Goal: Information Seeking & Learning: Learn about a topic

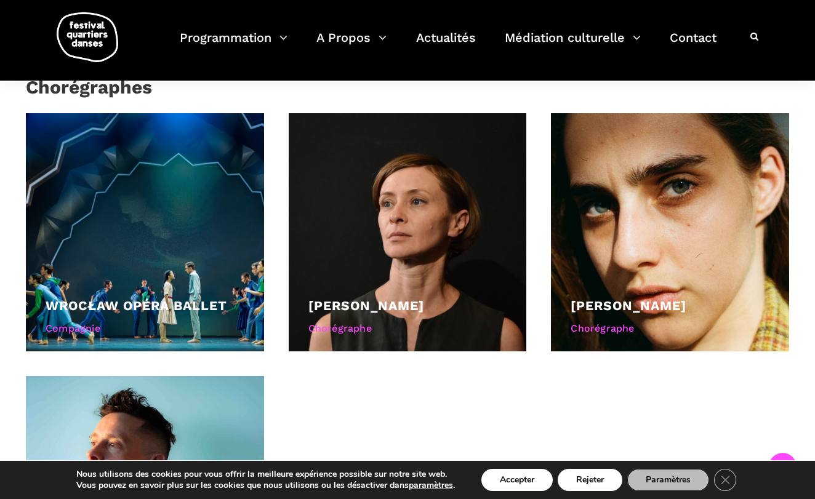
scroll to position [977, 0]
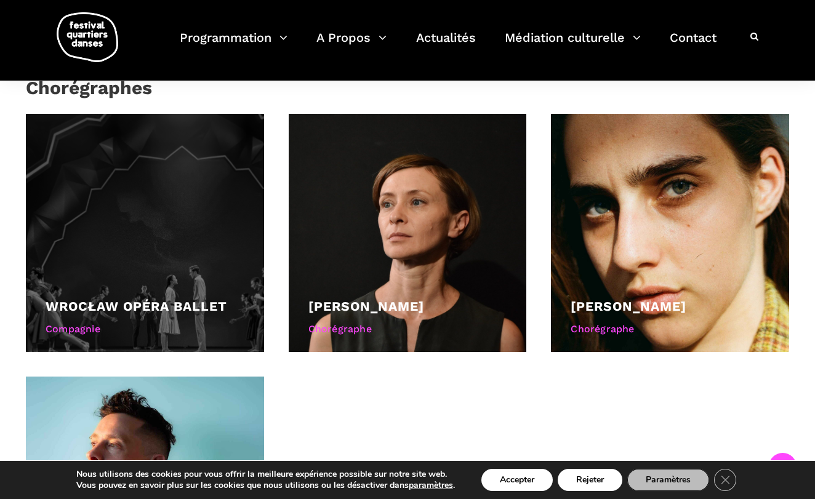
click at [209, 290] on div at bounding box center [145, 233] width 238 height 238
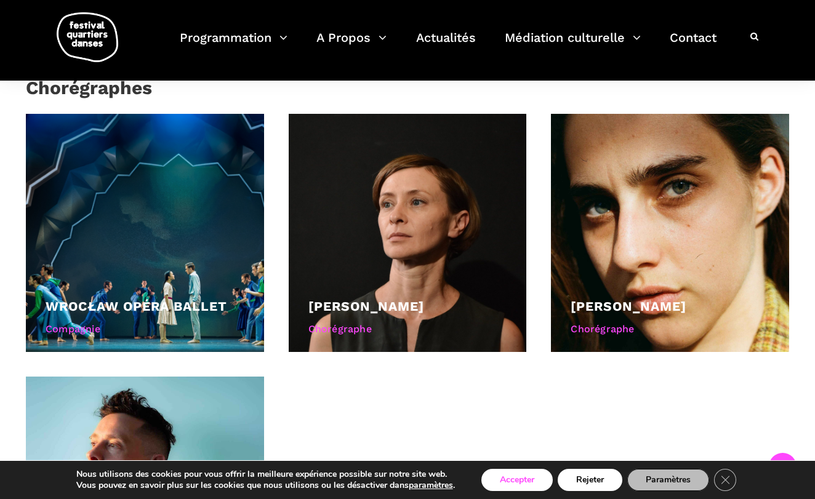
click at [514, 474] on button "Accepter" at bounding box center [516, 480] width 71 height 22
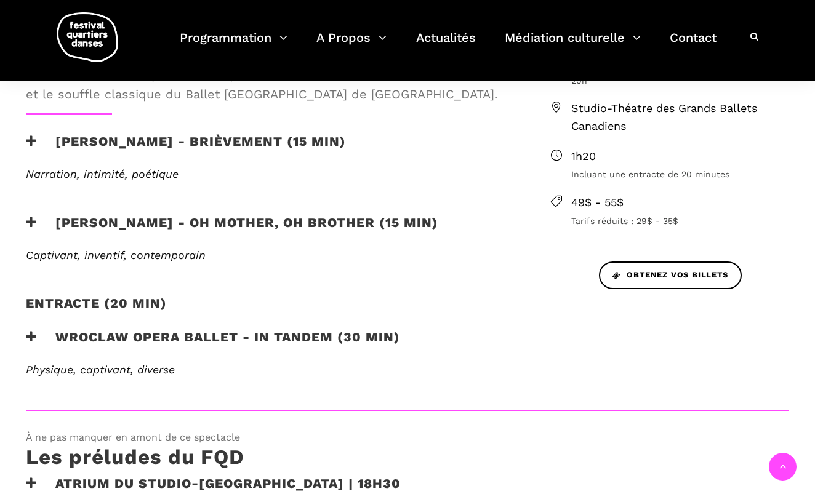
scroll to position [453, 0]
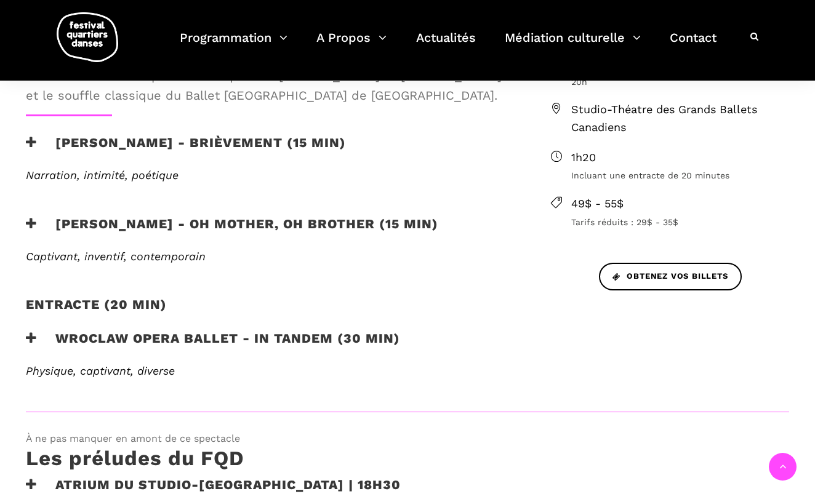
click at [33, 335] on icon at bounding box center [31, 338] width 11 height 13
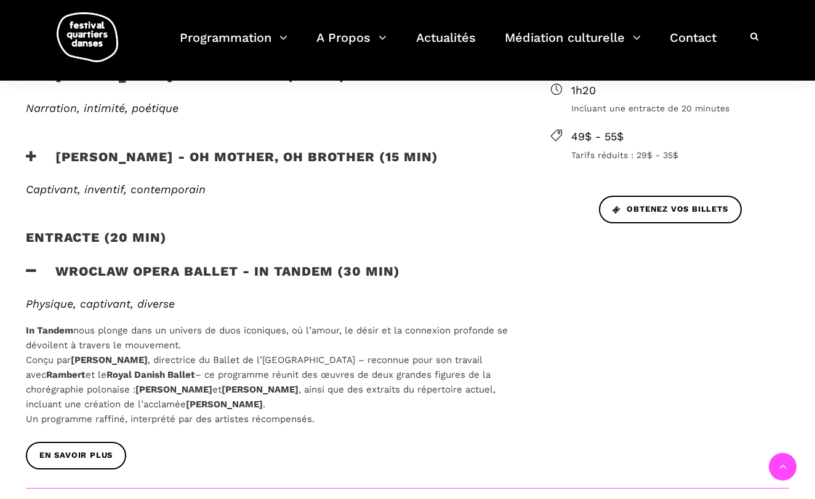
scroll to position [518, 0]
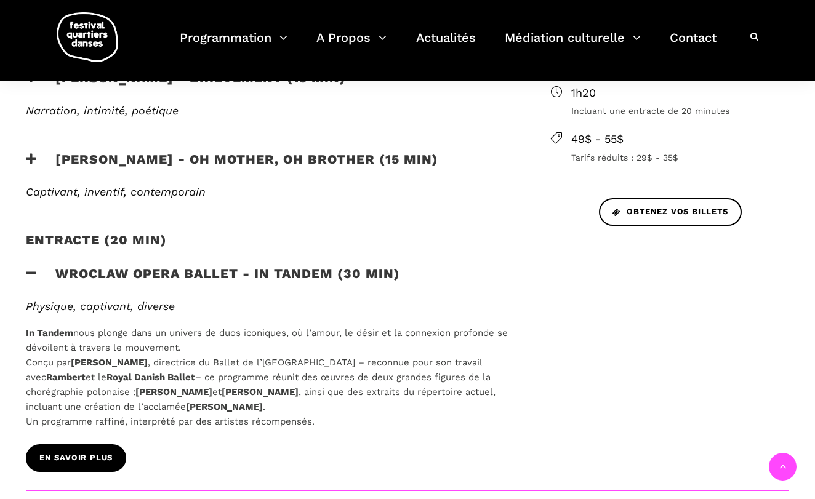
click at [82, 454] on span "EN SAVOIR PLUS" at bounding box center [75, 458] width 73 height 13
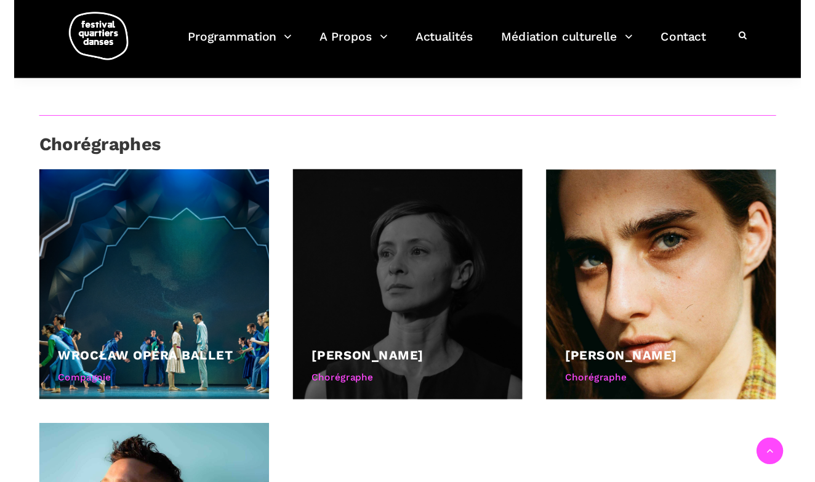
scroll to position [1075, 0]
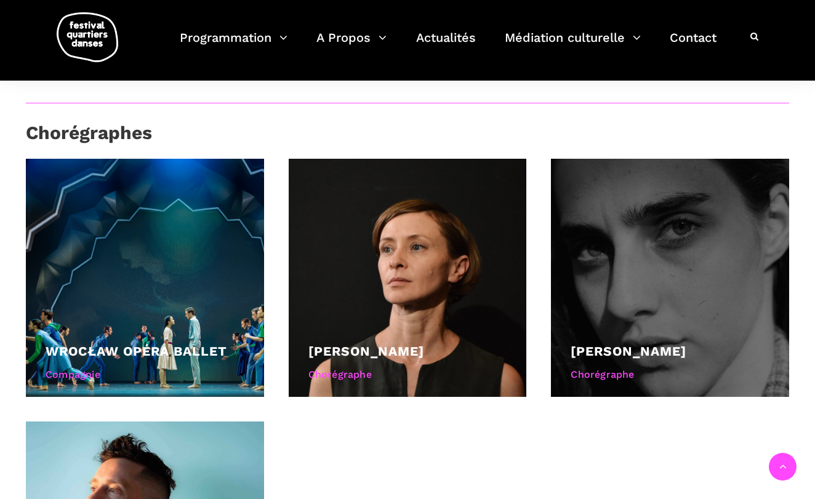
click at [626, 369] on div "Chorégraphe" at bounding box center [669, 375] width 199 height 16
click at [625, 346] on link "Béatrice Larrivée" at bounding box center [628, 350] width 116 height 15
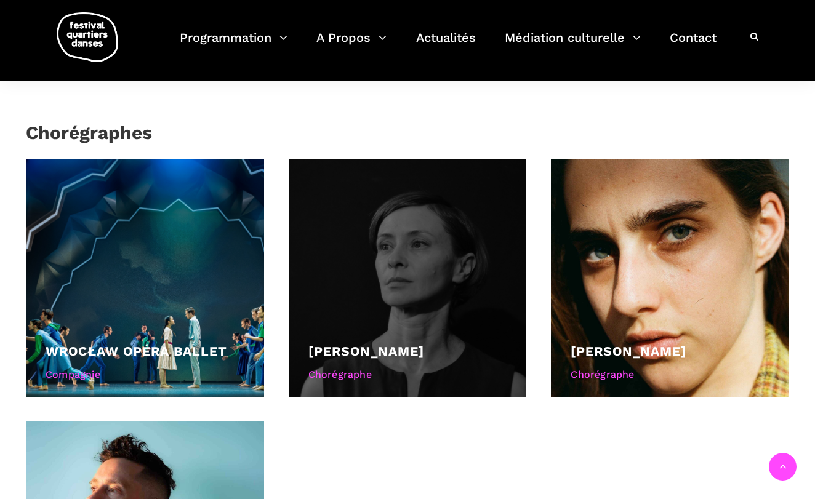
click at [415, 345] on link "[PERSON_NAME]" at bounding box center [366, 350] width 116 height 15
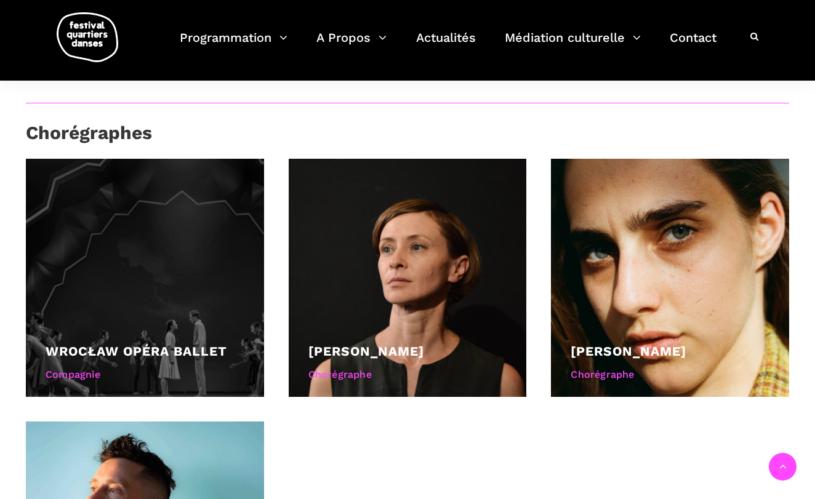
click at [152, 346] on link "Wrocław Opéra Ballet" at bounding box center [137, 350] width 182 height 15
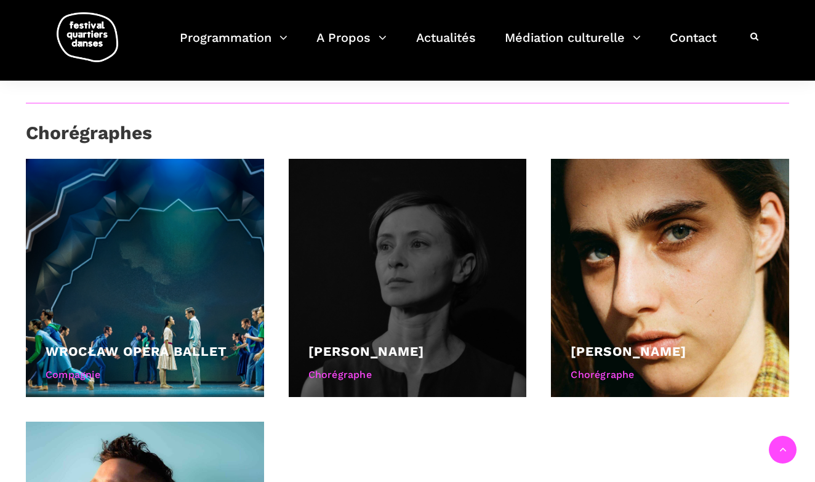
click at [354, 374] on div "Chorégraphe" at bounding box center [407, 375] width 199 height 16
click at [353, 370] on div "Chorégraphe" at bounding box center [407, 375] width 199 height 16
click at [353, 349] on link "[PERSON_NAME]" at bounding box center [366, 350] width 116 height 15
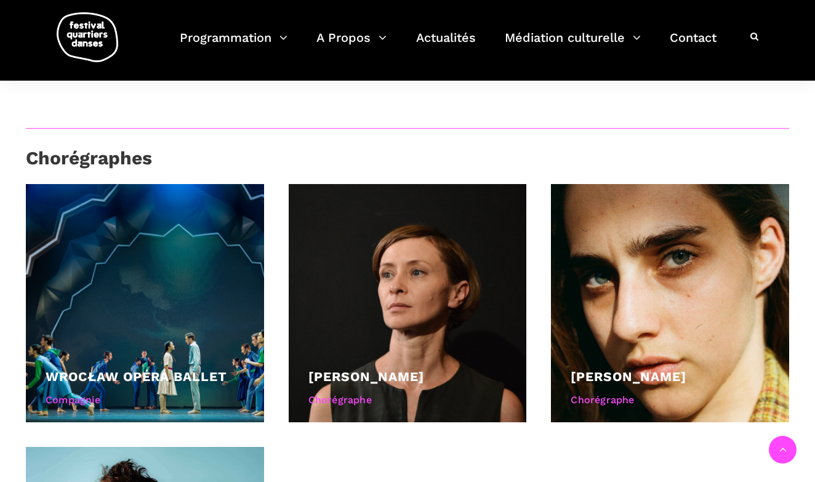
scroll to position [966, 0]
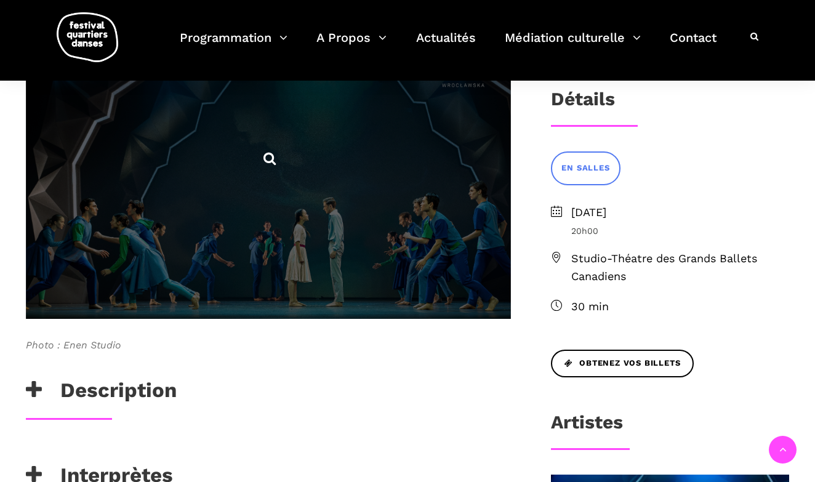
scroll to position [538, 0]
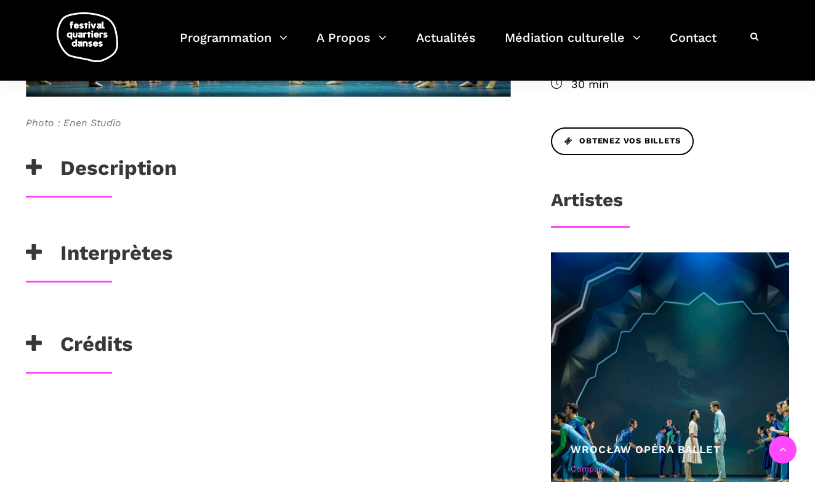
click at [34, 166] on icon at bounding box center [34, 168] width 16 height 20
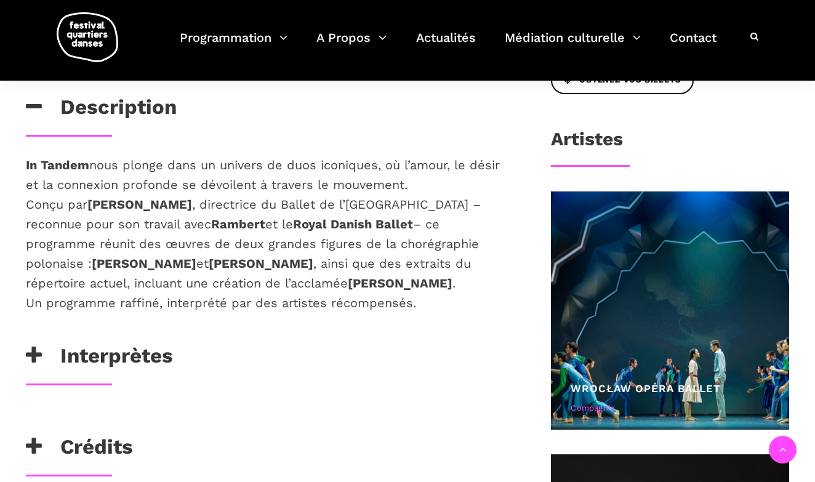
scroll to position [600, 0]
click at [38, 353] on icon at bounding box center [34, 355] width 16 height 20
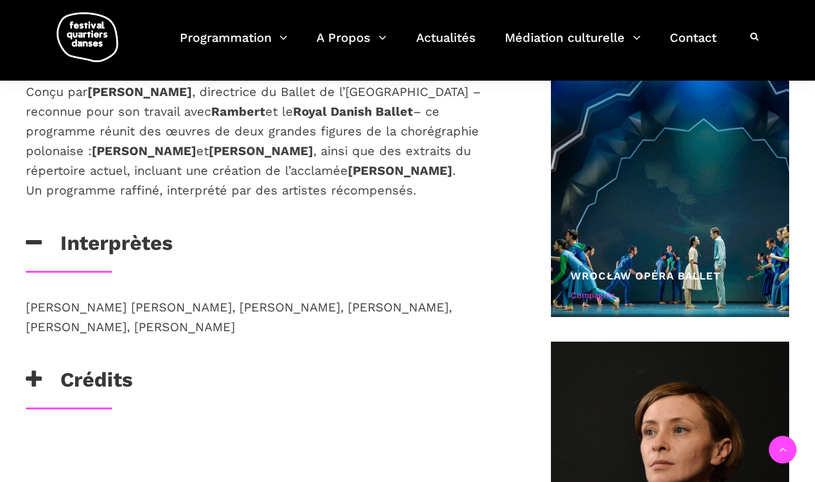
scroll to position [815, 0]
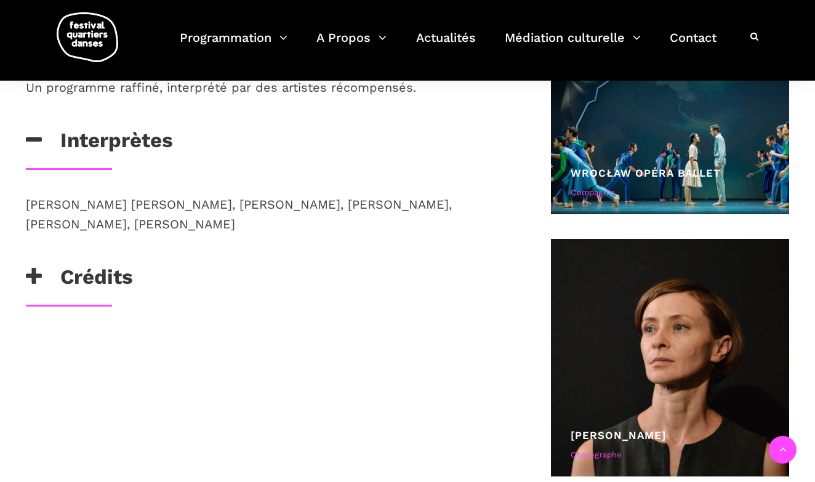
click at [35, 276] on icon at bounding box center [34, 276] width 16 height 20
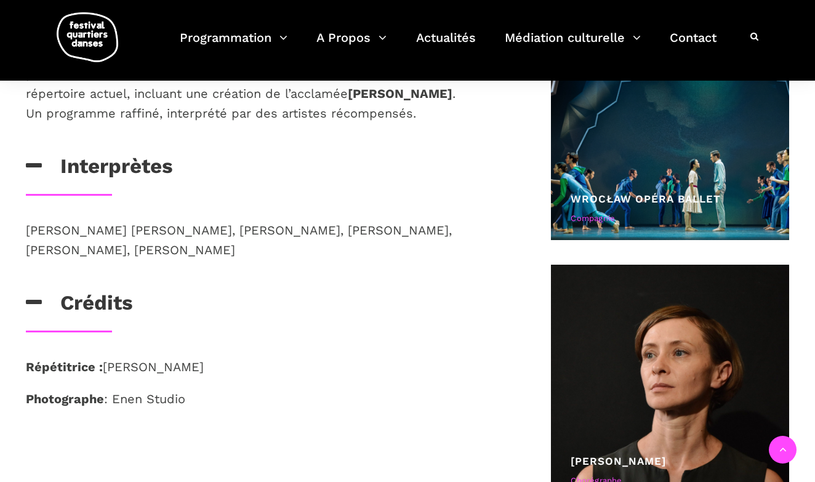
scroll to position [711, 0]
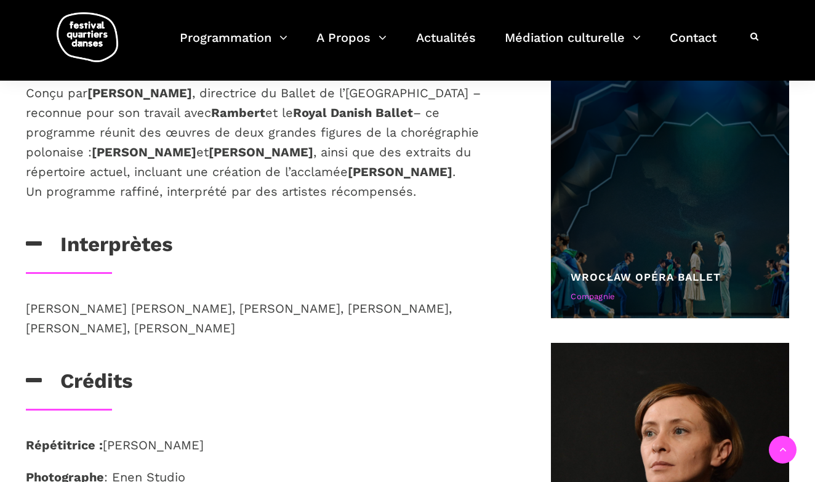
click at [586, 286] on div "Wrocław Opéra Ballet Compagnie" at bounding box center [669, 288] width 199 height 39
click at [585, 292] on div "Compagnie" at bounding box center [669, 296] width 199 height 13
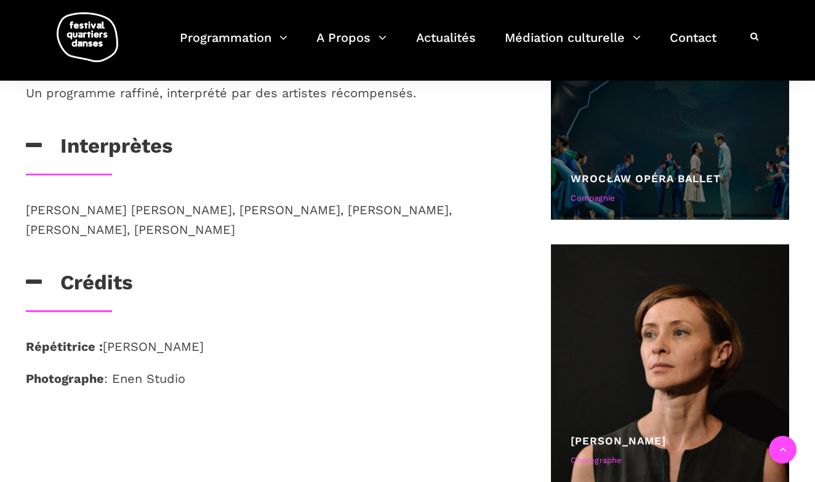
scroll to position [842, 0]
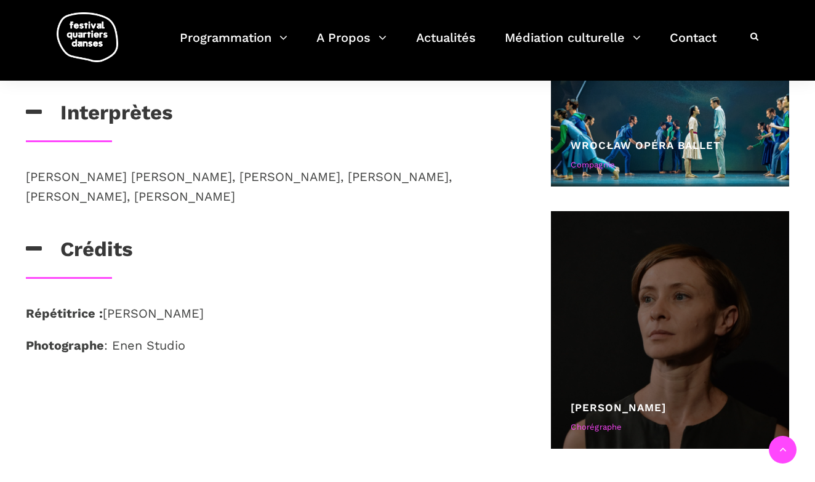
click at [600, 428] on div "Chorégraphe" at bounding box center [669, 427] width 199 height 13
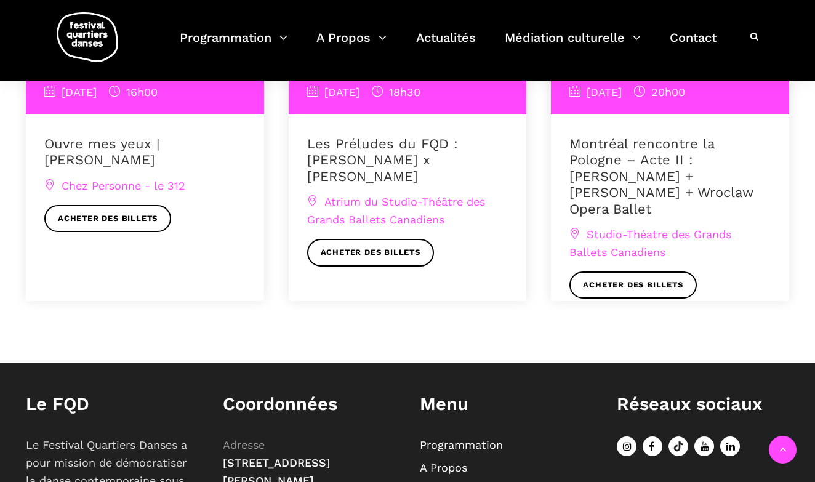
scroll to position [1356, 0]
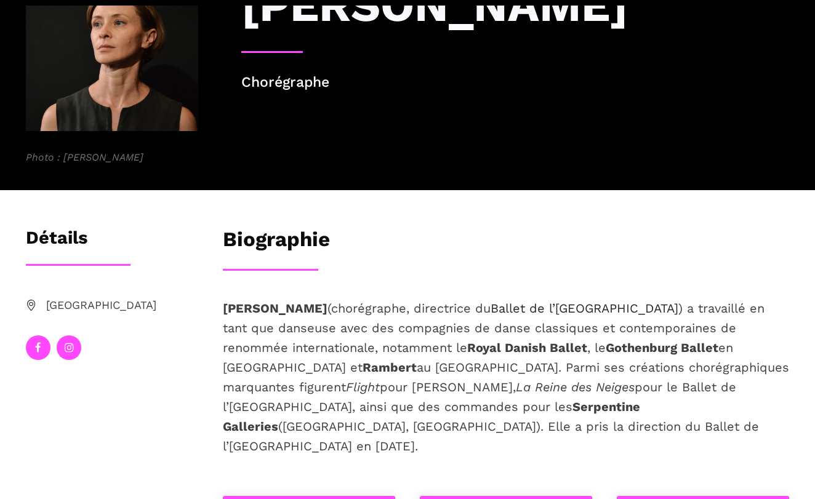
scroll to position [198, 0]
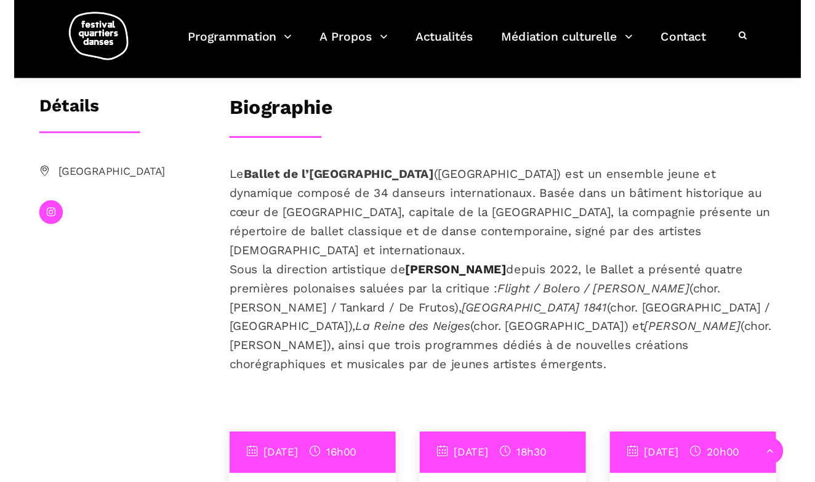
scroll to position [268, 0]
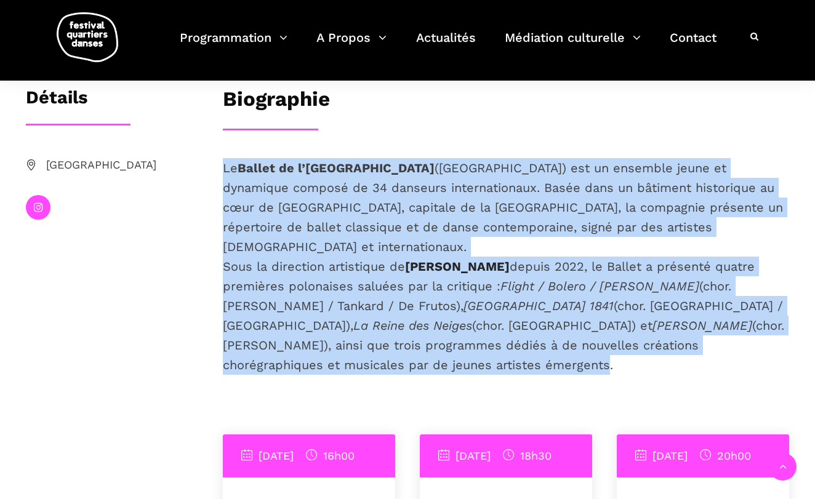
drag, startPoint x: 678, startPoint y: 323, endPoint x: 218, endPoint y: 169, distance: 484.2
click at [218, 169] on div "Le Ballet de l’Opéra de Wrocław (Pologne) est un ensemble jeune et dynamique co…" at bounding box center [505, 296] width 591 height 276
copy p "Le Ballet de l’Opéra de Wrocław (Pologne) est un ensemble jeune et dynamique co…"
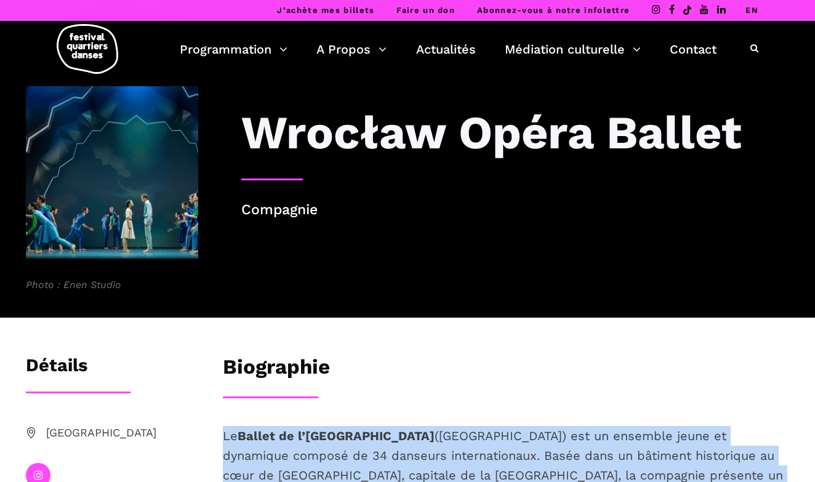
scroll to position [0, 0]
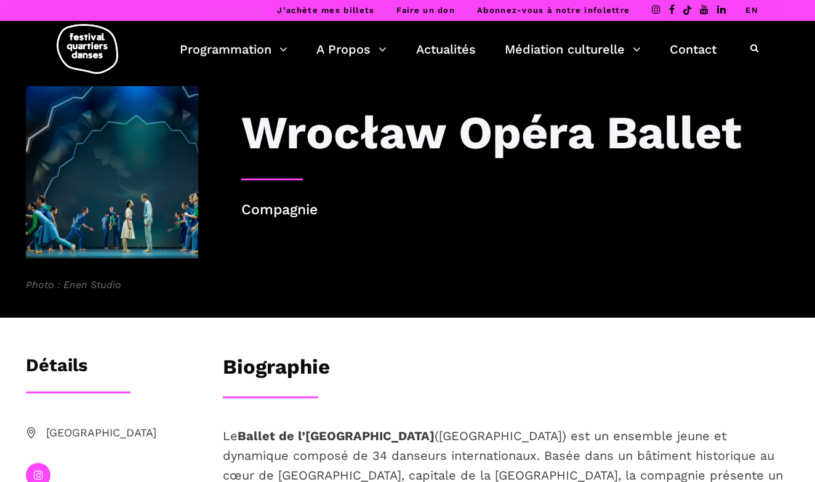
click at [755, 4] on li "EN" at bounding box center [751, 10] width 13 height 21
click at [751, 9] on link "EN" at bounding box center [751, 10] width 13 height 9
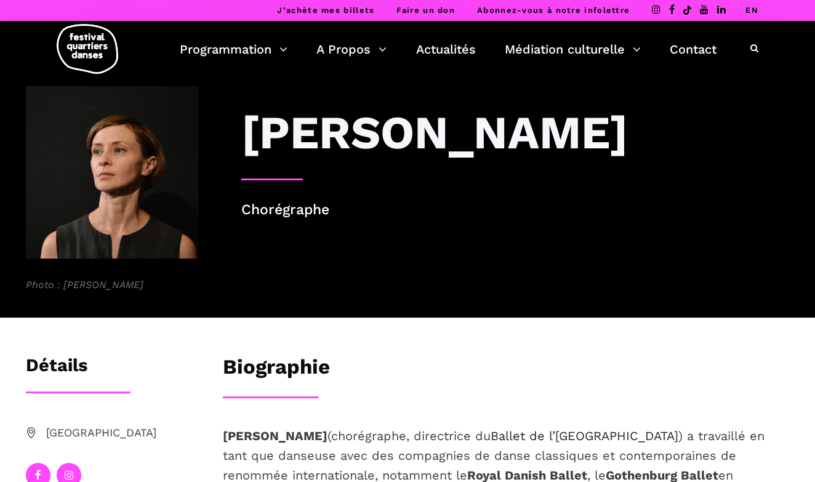
click at [747, 6] on link "EN" at bounding box center [751, 10] width 13 height 9
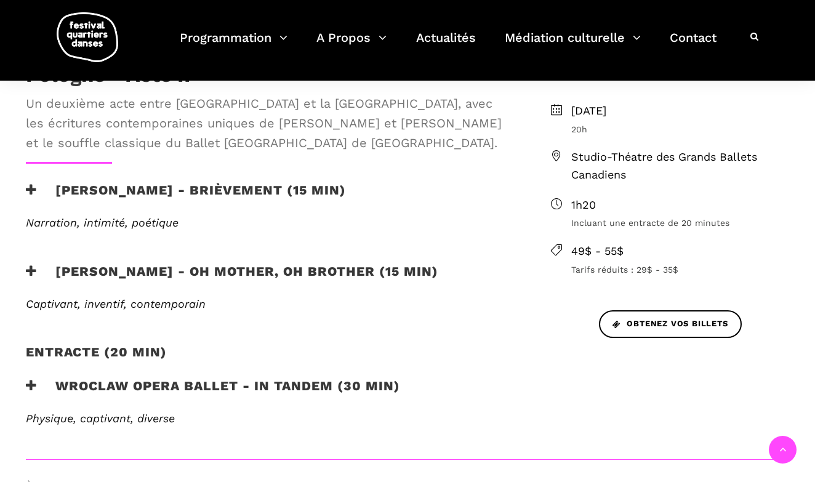
scroll to position [499, 0]
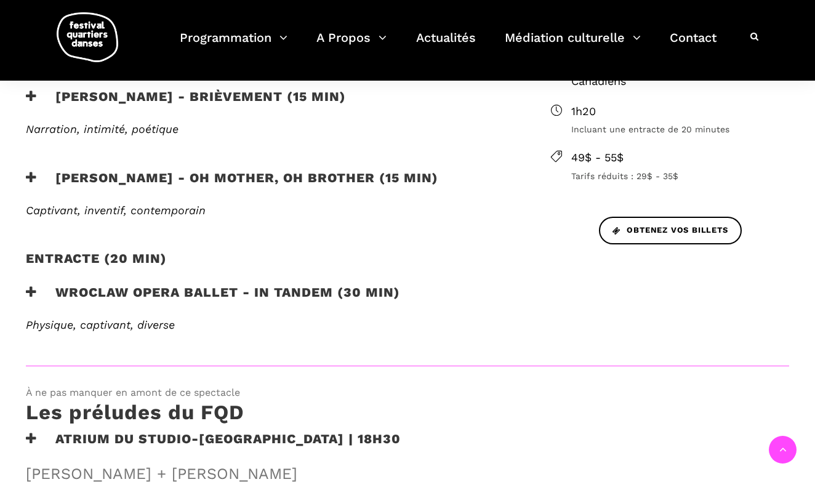
click at [31, 287] on icon at bounding box center [31, 292] width 11 height 13
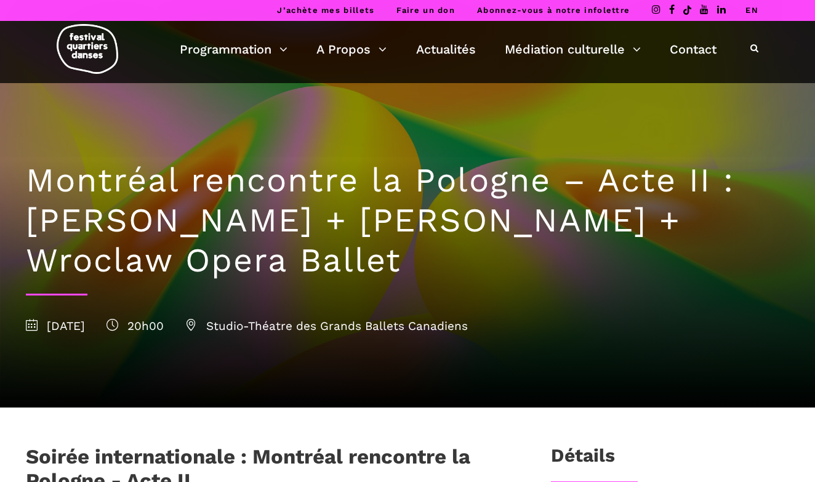
scroll to position [0, 0]
click at [753, 5] on li "EN" at bounding box center [751, 10] width 13 height 21
click at [751, 10] on link "EN" at bounding box center [751, 10] width 13 height 9
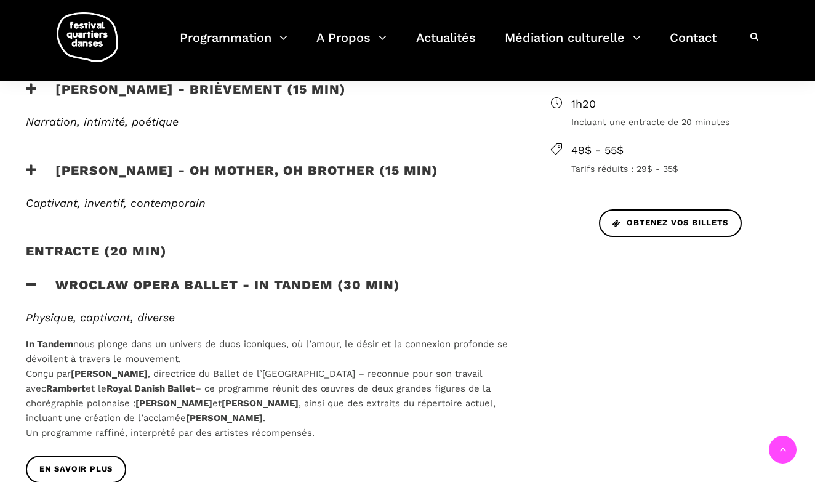
scroll to position [518, 0]
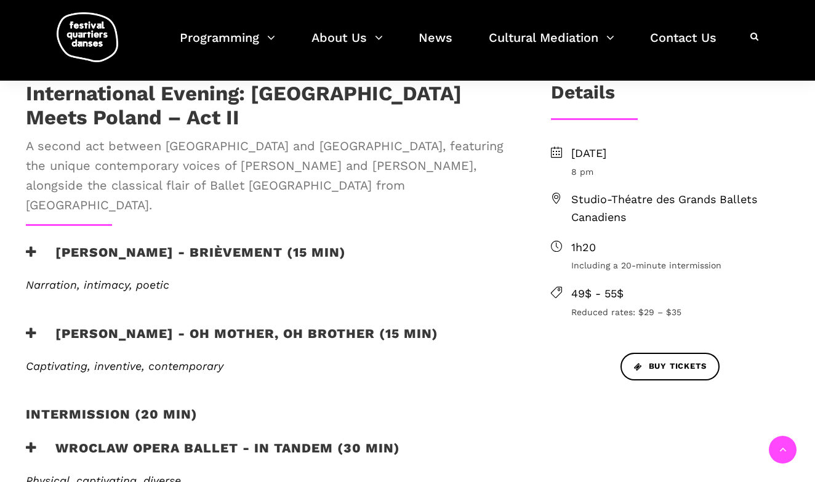
scroll to position [484, 0]
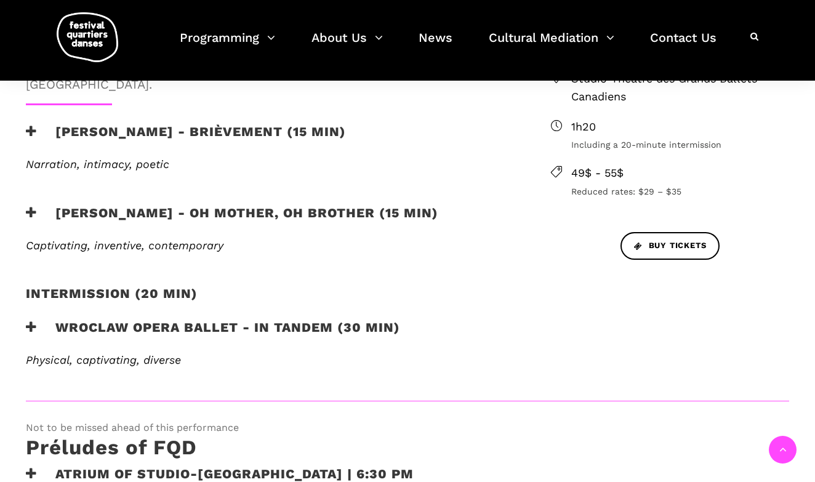
click at [33, 321] on icon at bounding box center [31, 327] width 11 height 13
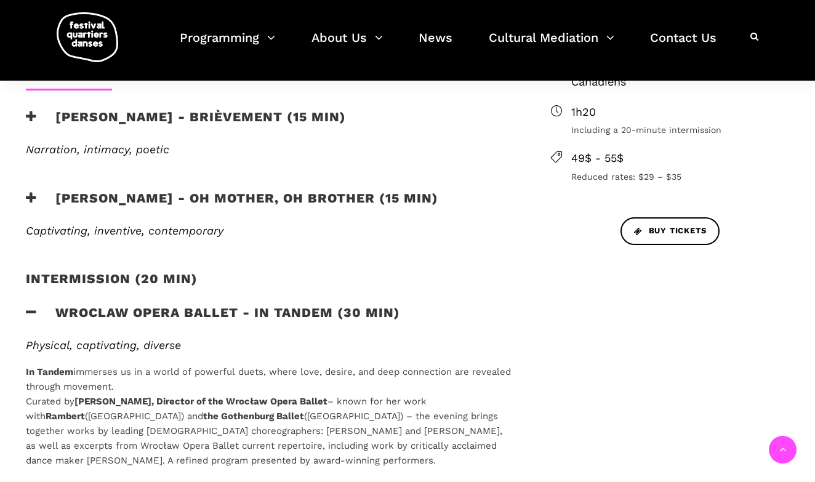
scroll to position [500, 0]
